Goal: Transaction & Acquisition: Purchase product/service

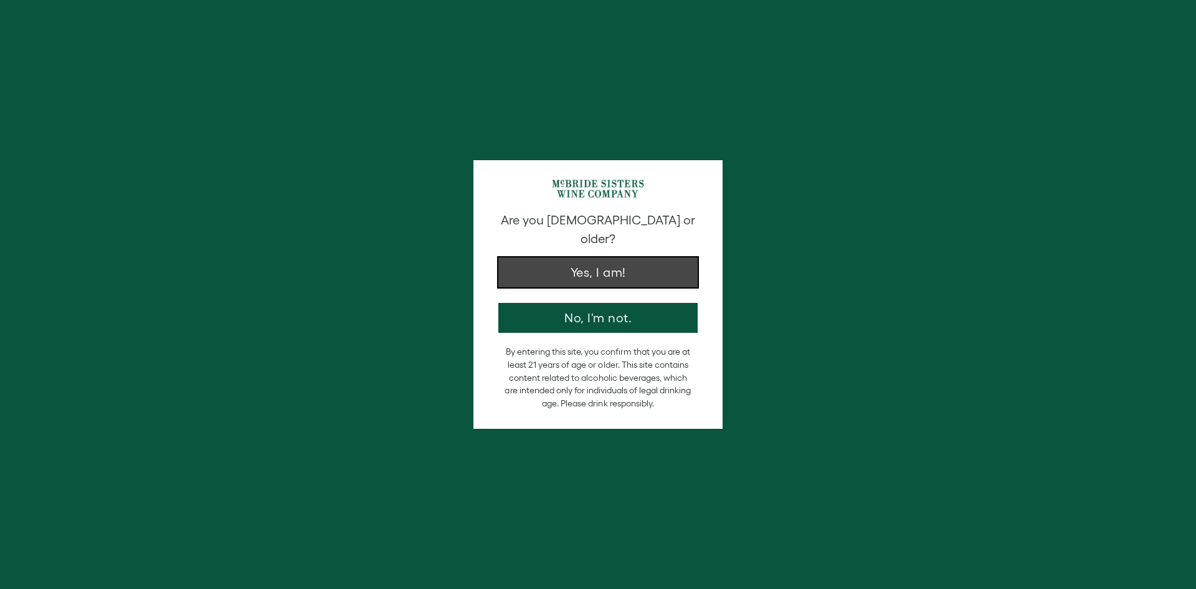
click at [586, 263] on button "Yes, I am!" at bounding box center [597, 272] width 199 height 30
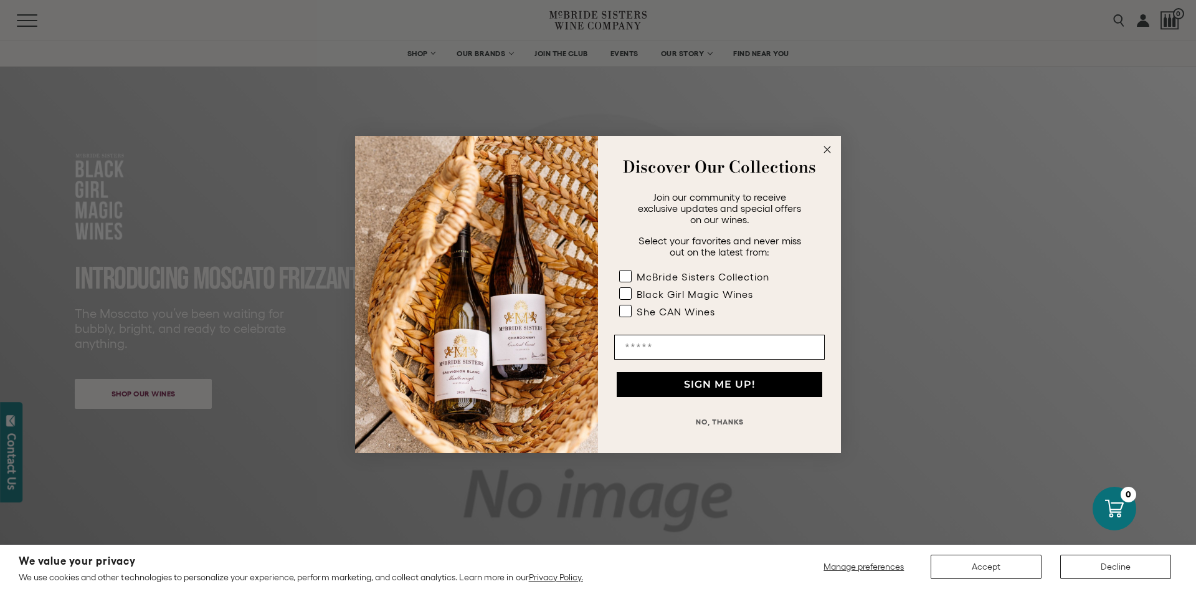
click at [705, 423] on button "NO, THANKS" at bounding box center [719, 421] width 211 height 25
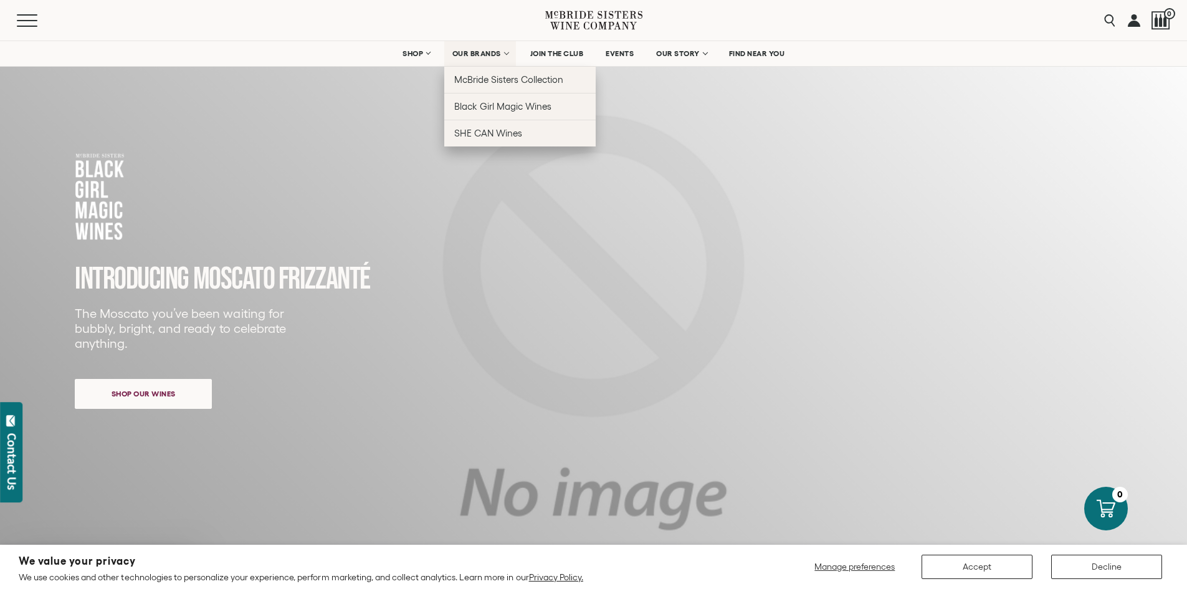
click at [487, 61] on link "OUR BRANDS" at bounding box center [480, 53] width 72 height 25
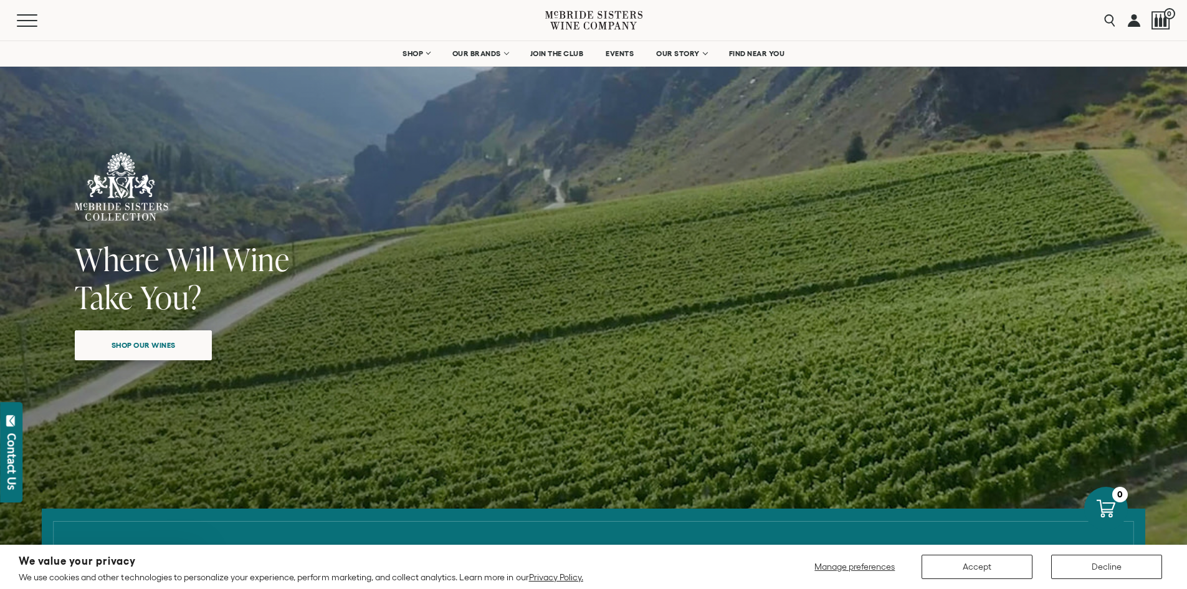
click at [129, 346] on span "Shop our wines" at bounding box center [144, 345] width 108 height 24
click at [1112, 578] on div "We value your privacy We use cookies and other technologies to personalize your…" at bounding box center [593, 567] width 1149 height 32
click at [1111, 569] on button "Decline" at bounding box center [1106, 566] width 111 height 24
